Goal: Information Seeking & Learning: Learn about a topic

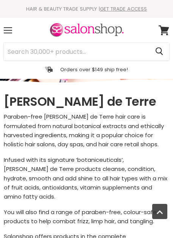
select select "manual"
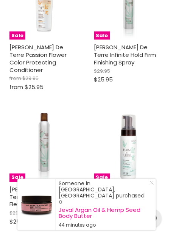
scroll to position [1361, 0]
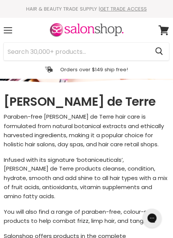
scroll to position [0, 0]
click at [13, 39] on div "Menu" at bounding box center [8, 30] width 16 height 17
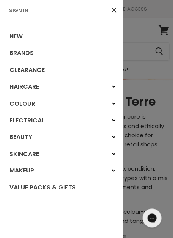
click at [23, 40] on link "New" at bounding box center [61, 36] width 123 height 17
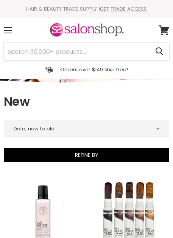
select select "created-descending"
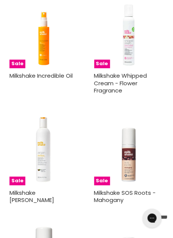
scroll to position [1812, 0]
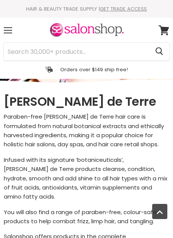
select select "manual"
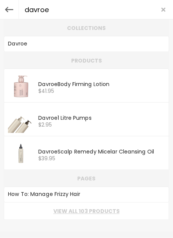
type input "davroe"
click at [105, 198] on link "How To: Manage Frizzy Hair" at bounding box center [86, 194] width 157 height 11
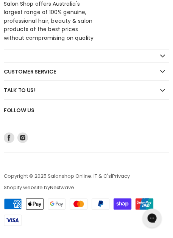
scroll to position [1634, 0]
